Goal: Task Accomplishment & Management: Manage account settings

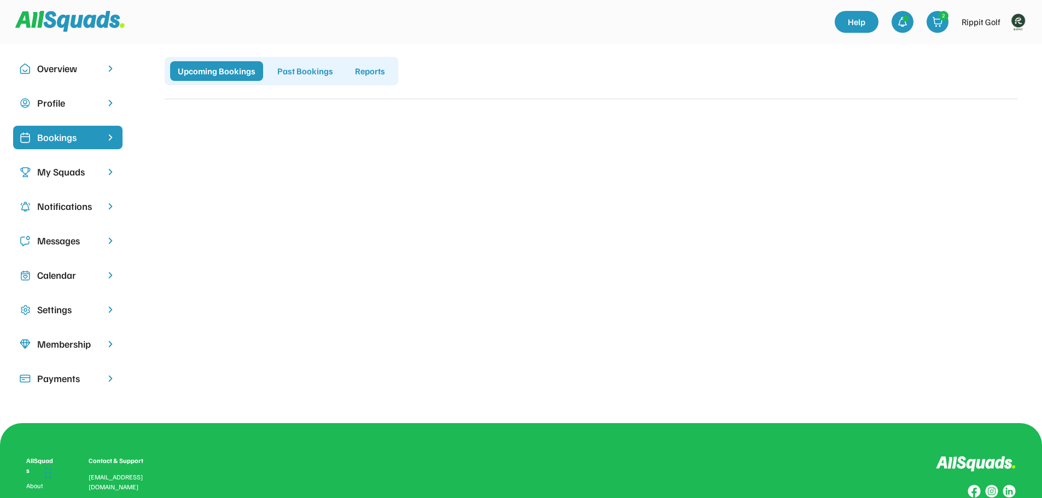
click at [53, 136] on div "Bookings" at bounding box center [67, 137] width 61 height 15
click at [43, 277] on div "Calendar" at bounding box center [67, 275] width 61 height 15
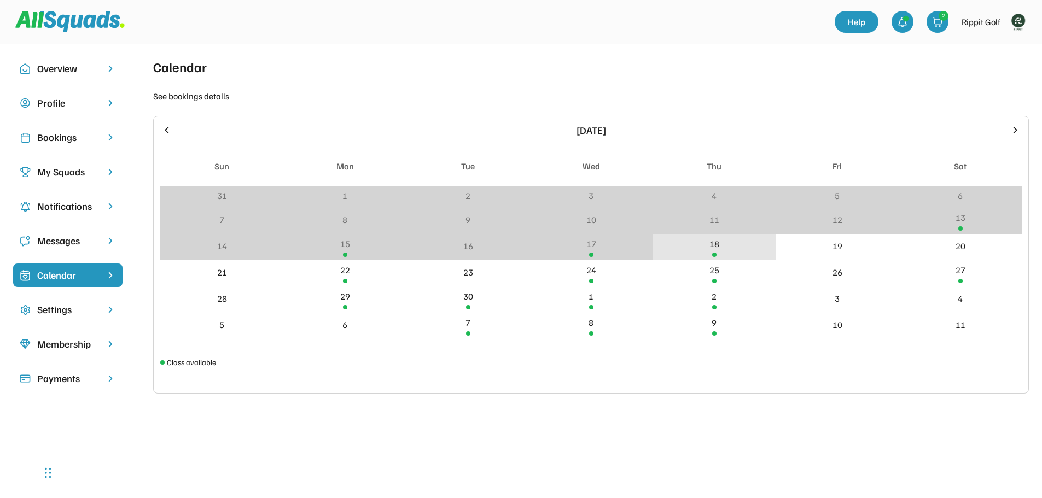
click at [712, 245] on div "18" at bounding box center [715, 243] width 10 height 13
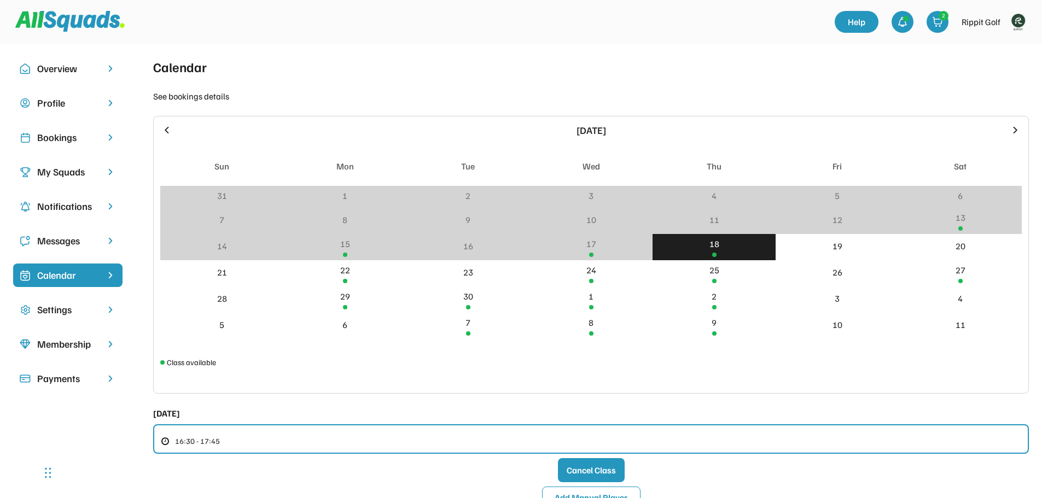
click at [711, 245] on div "18" at bounding box center [715, 243] width 10 height 13
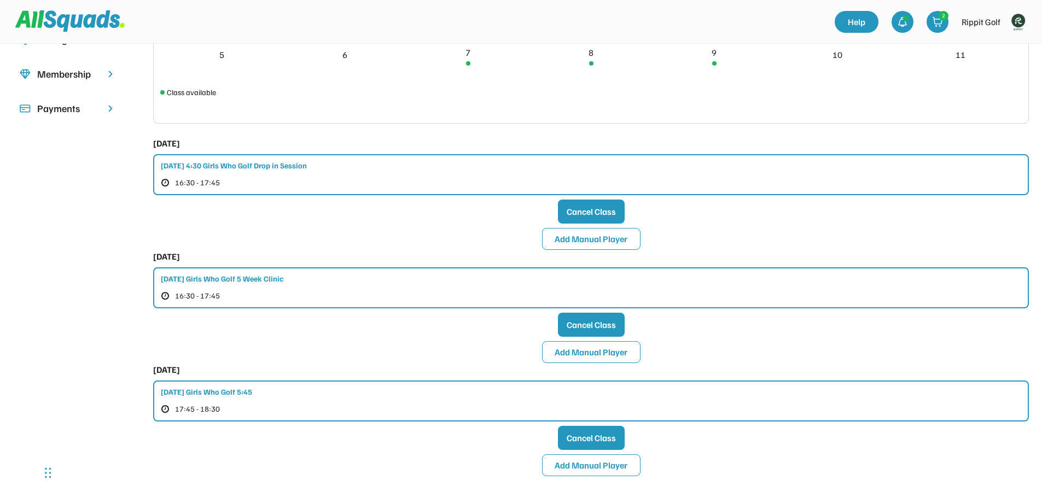
scroll to position [274, 0]
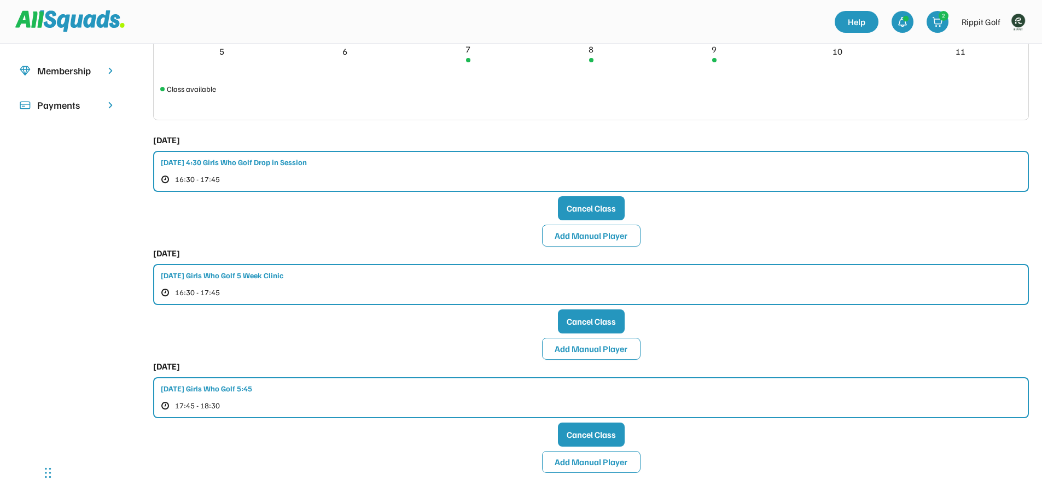
click at [398, 401] on div "[DATE] Girls Who Golf 5:45 17:45 - 18:30" at bounding box center [591, 398] width 876 height 41
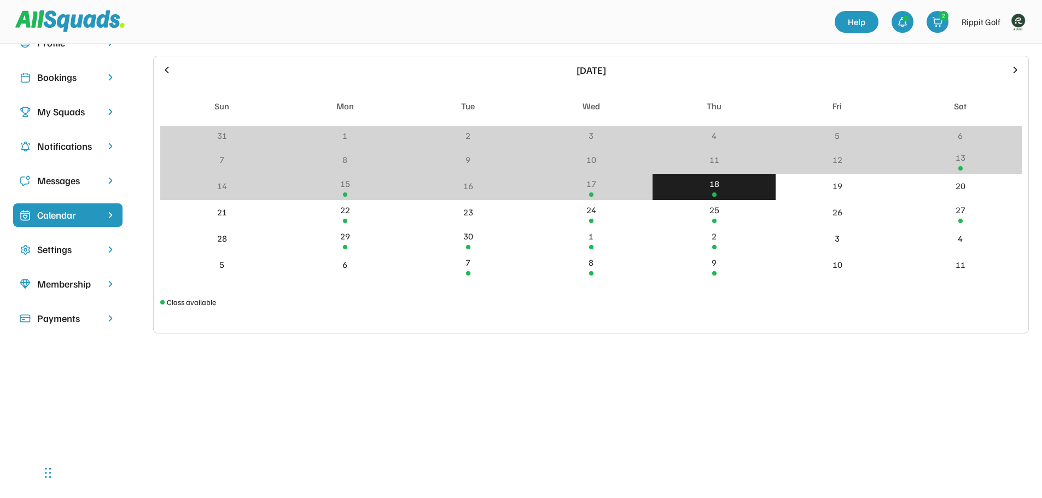
scroll to position [55, 0]
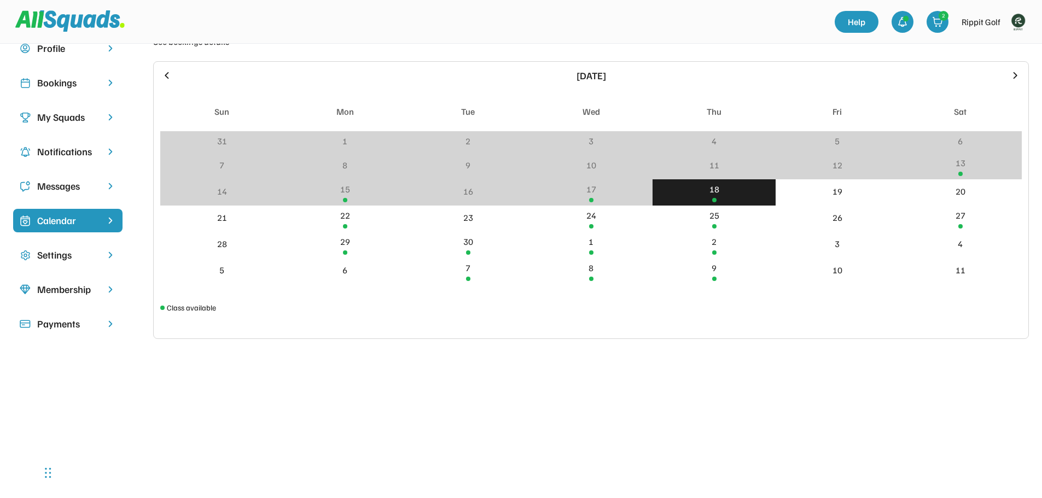
click at [721, 198] on div "18" at bounding box center [714, 192] width 123 height 26
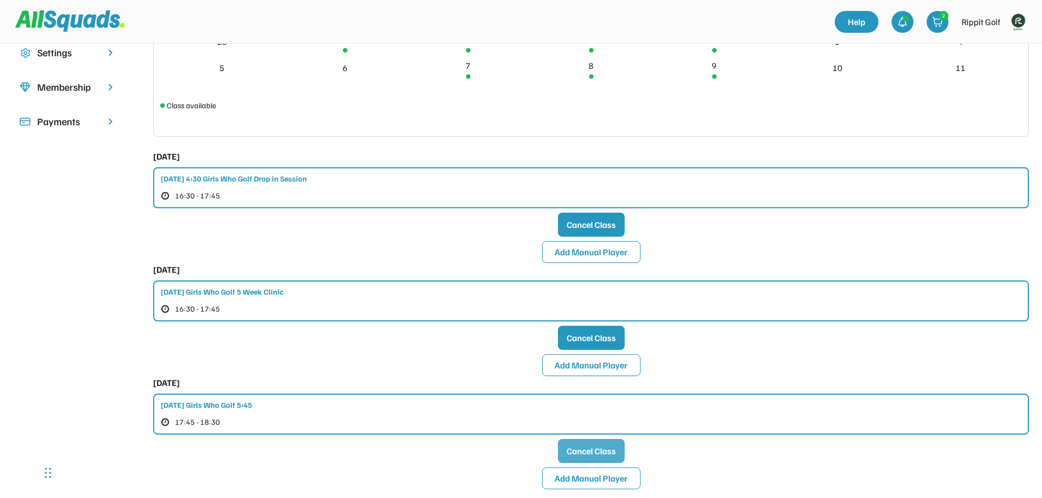
scroll to position [328, 0]
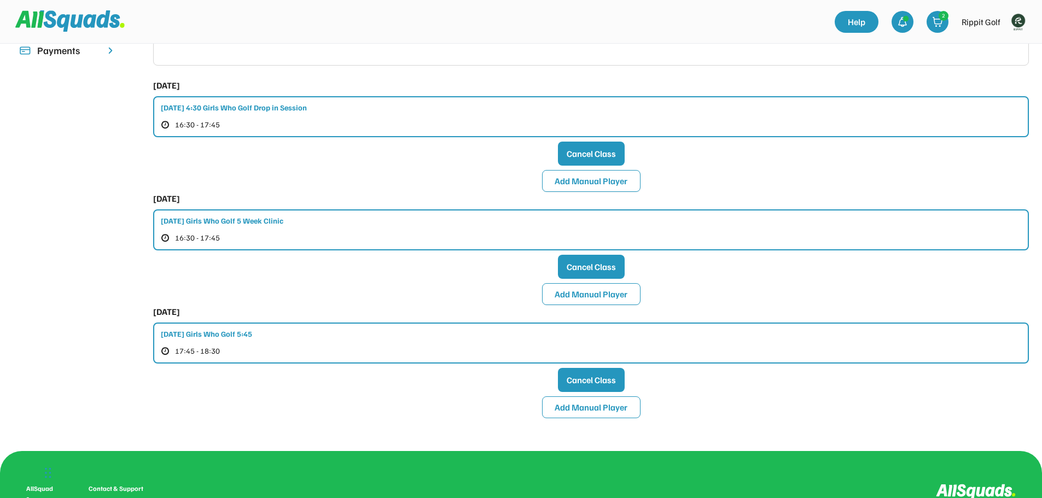
click at [250, 334] on div "[DATE] Girls Who Golf 5:45" at bounding box center [206, 333] width 91 height 11
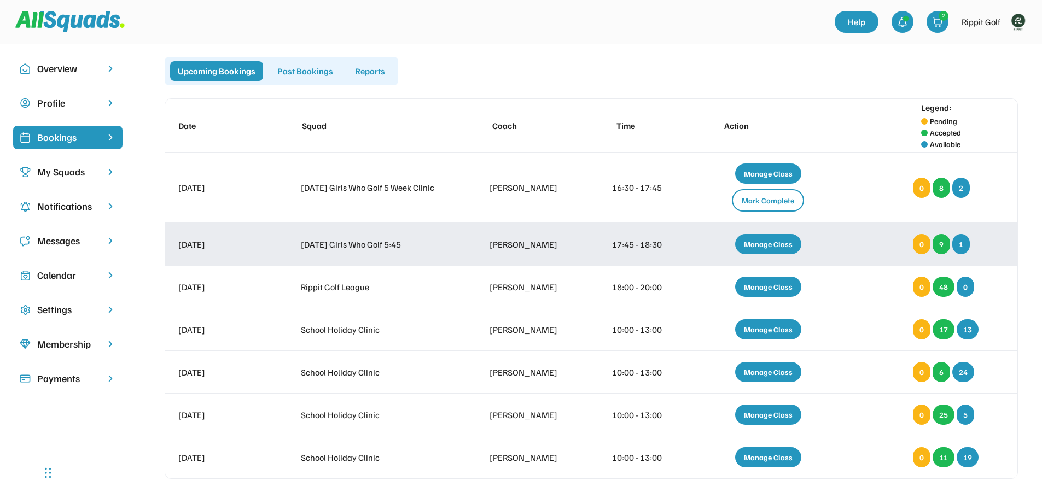
click at [765, 247] on div "Manage Class" at bounding box center [768, 244] width 66 height 20
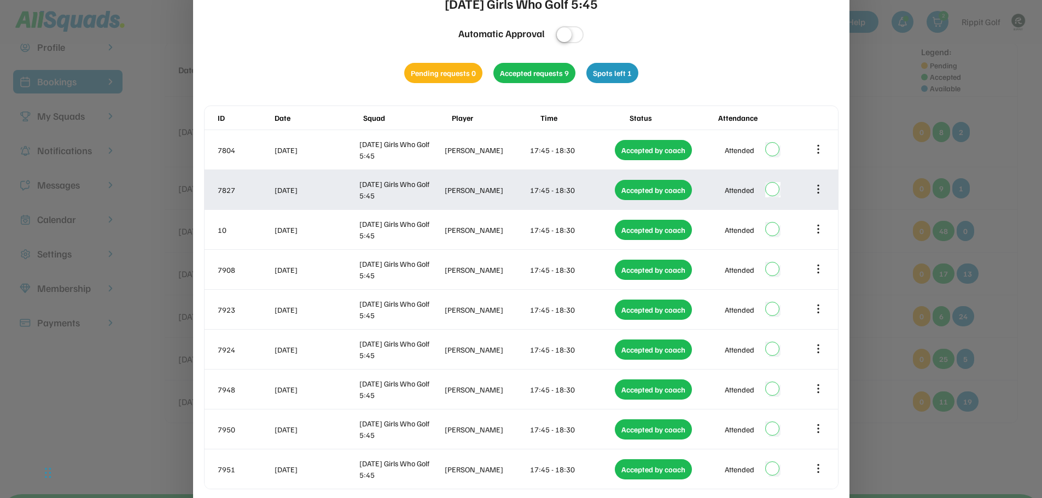
scroll to position [109, 0]
